Goal: Information Seeking & Learning: Learn about a topic

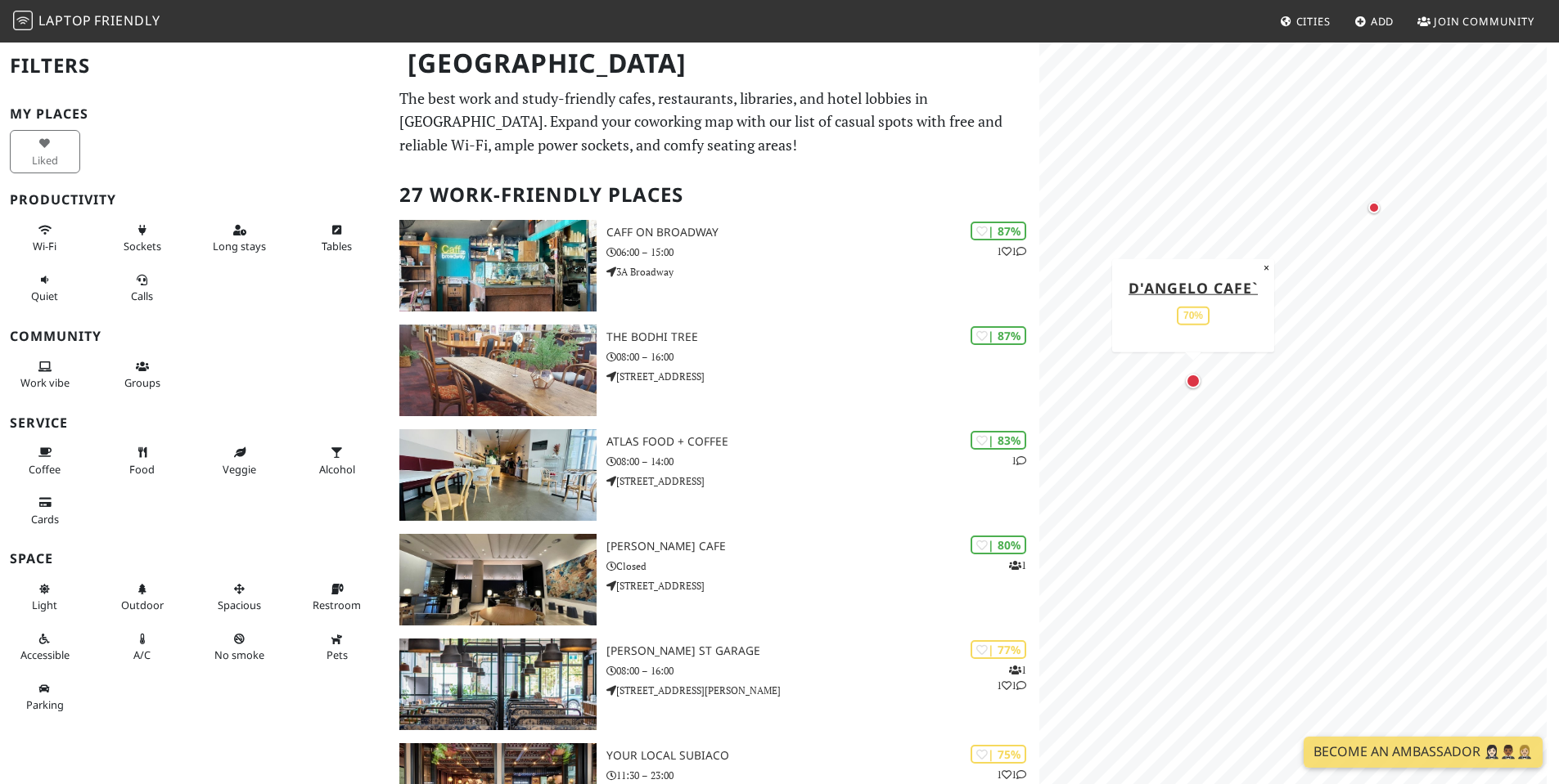
click at [1192, 383] on div "Map marker" at bounding box center [1193, 381] width 14 height 14
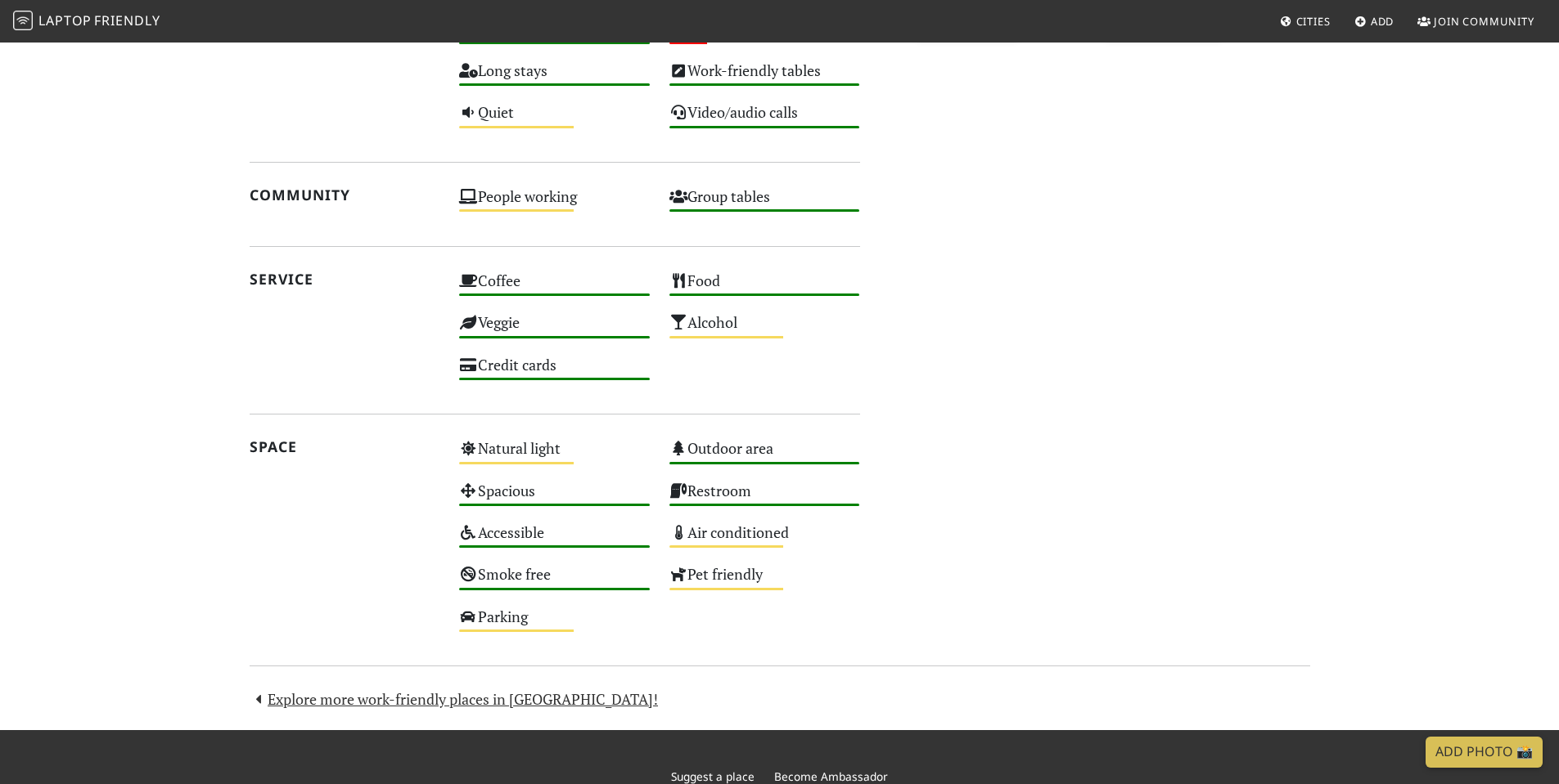
scroll to position [918, 0]
